Goal: Task Accomplishment & Management: Use online tool/utility

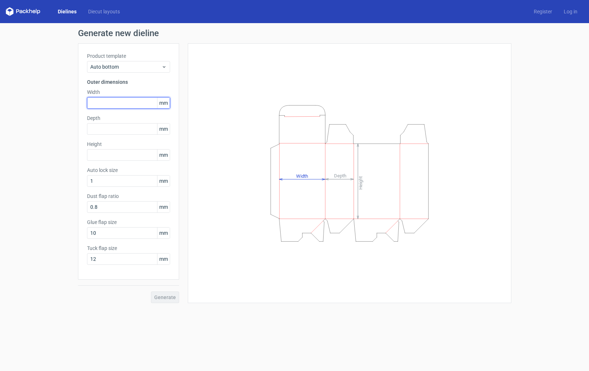
click at [111, 107] on input "text" at bounding box center [128, 103] width 83 height 12
type input "29"
click at [109, 131] on input "text" at bounding box center [128, 129] width 83 height 12
type input "29"
drag, startPoint x: 100, startPoint y: 103, endPoint x: 67, endPoint y: 100, distance: 33.0
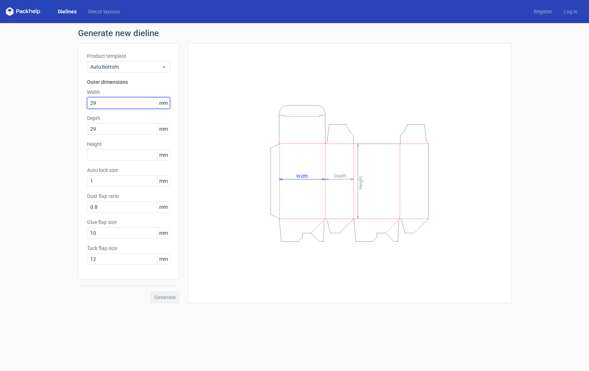
click at [67, 100] on div "Generate new dieline Product template Auto bottom Outer dimensions Width 29 mm …" at bounding box center [294, 166] width 589 height 286
type input "472"
click at [123, 156] on input "text" at bounding box center [128, 155] width 83 height 12
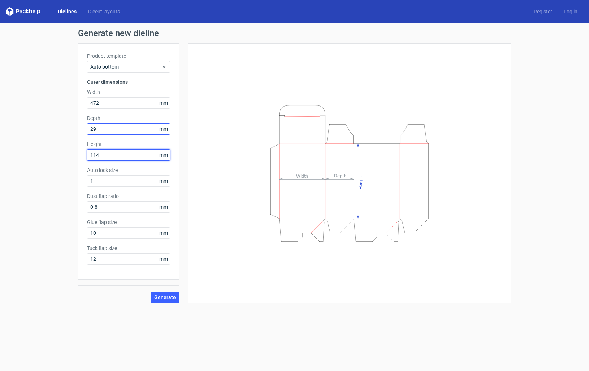
type input "114"
click at [121, 127] on input "29" at bounding box center [128, 129] width 83 height 12
click at [121, 99] on input "472" at bounding box center [128, 103] width 83 height 12
click at [162, 299] on span "Generate" at bounding box center [165, 297] width 22 height 5
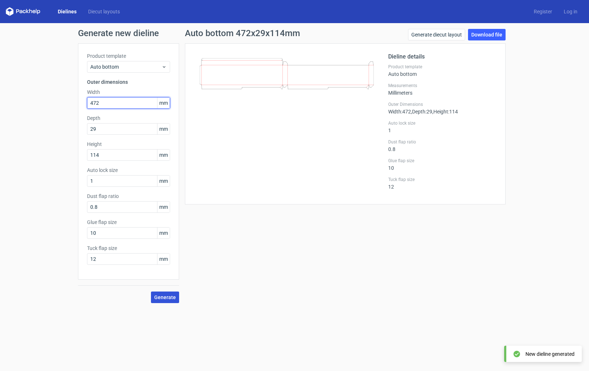
drag, startPoint x: 97, startPoint y: 103, endPoint x: 134, endPoint y: 83, distance: 42.5
click at [97, 103] on input "472" at bounding box center [128, 103] width 83 height 12
click at [169, 300] on button "Generate" at bounding box center [165, 297] width 28 height 12
click at [107, 104] on input "47" at bounding box center [128, 103] width 83 height 12
type input "47"
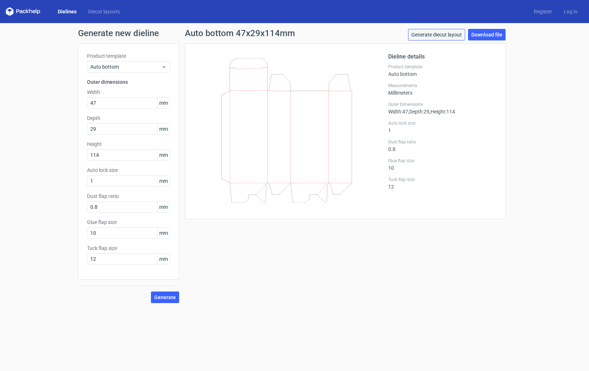
click at [439, 35] on link "Generate diecut layout" at bounding box center [436, 35] width 57 height 12
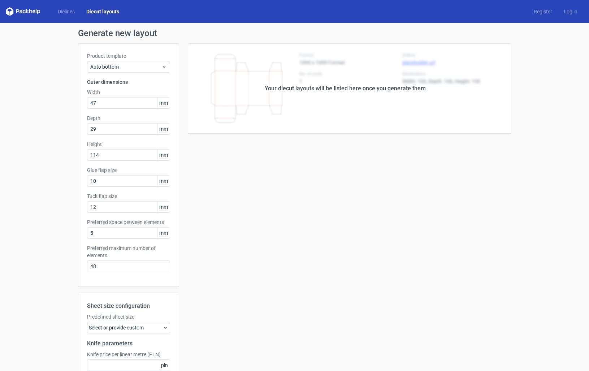
click at [358, 109] on div "Your diecut layouts will be listed here once you generate them" at bounding box center [345, 88] width 332 height 90
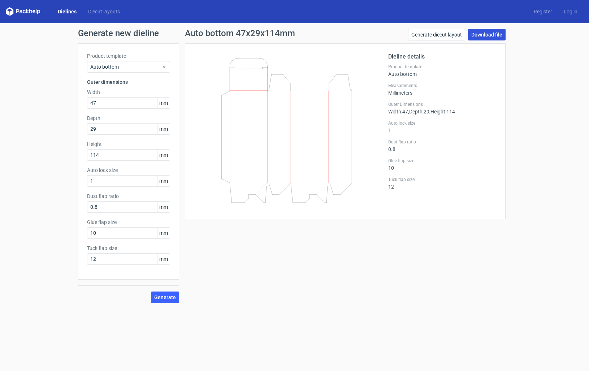
click at [485, 32] on link "Download file" at bounding box center [487, 35] width 38 height 12
